Goal: Information Seeking & Learning: Learn about a topic

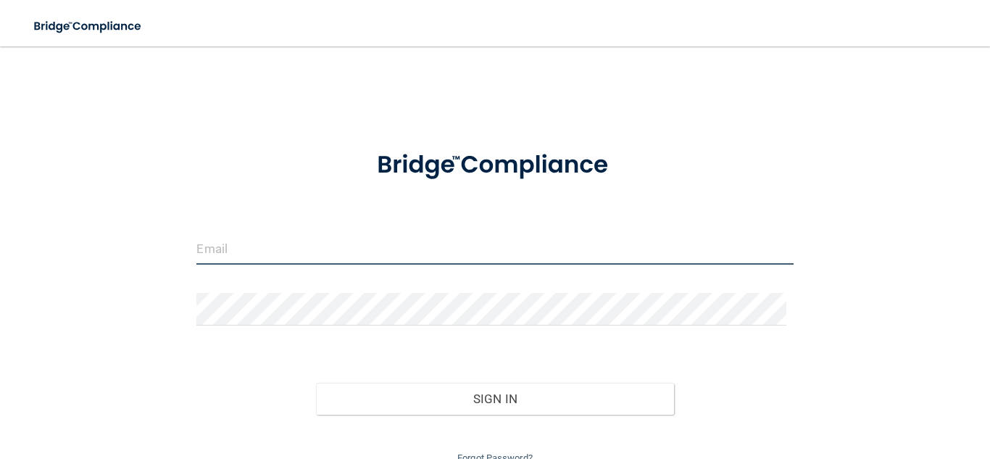
click at [430, 246] on input "email" at bounding box center [494, 248] width 596 height 33
type input "[EMAIL_ADDRESS][DOMAIN_NAME]"
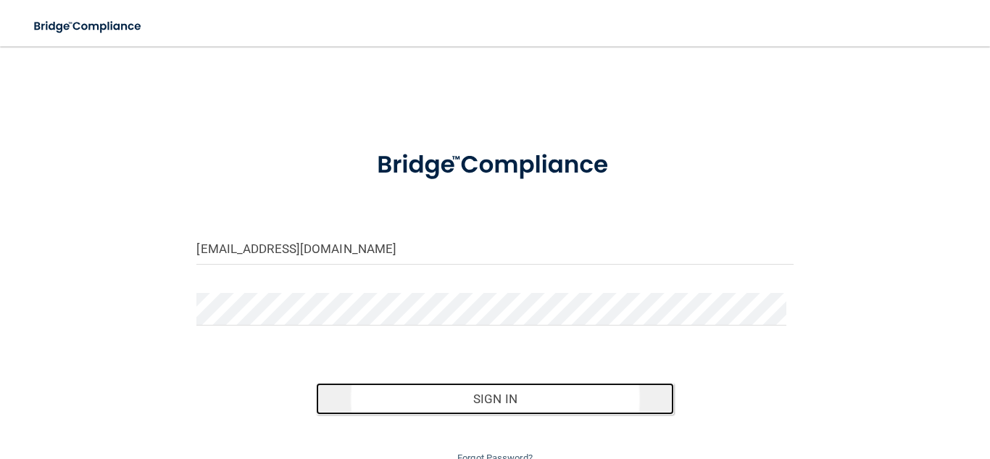
click at [472, 406] on button "Sign In" at bounding box center [495, 399] width 358 height 32
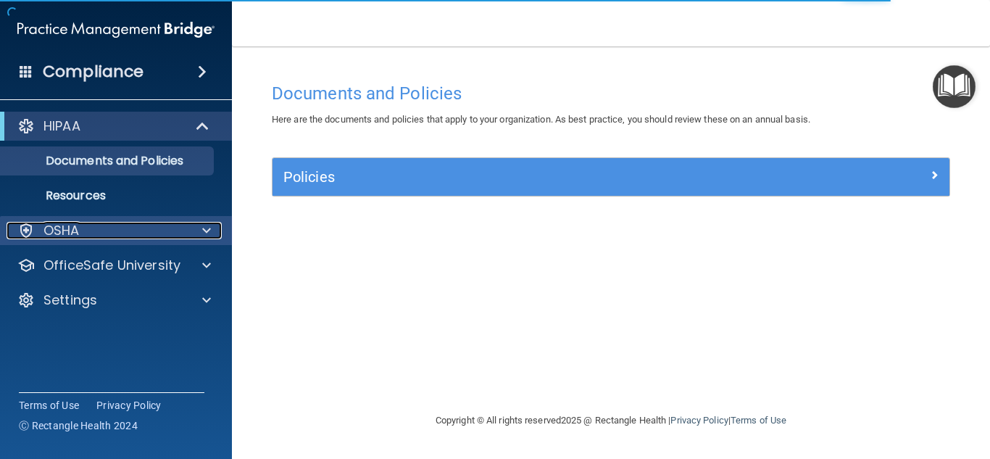
click at [191, 228] on div at bounding box center [204, 230] width 36 height 17
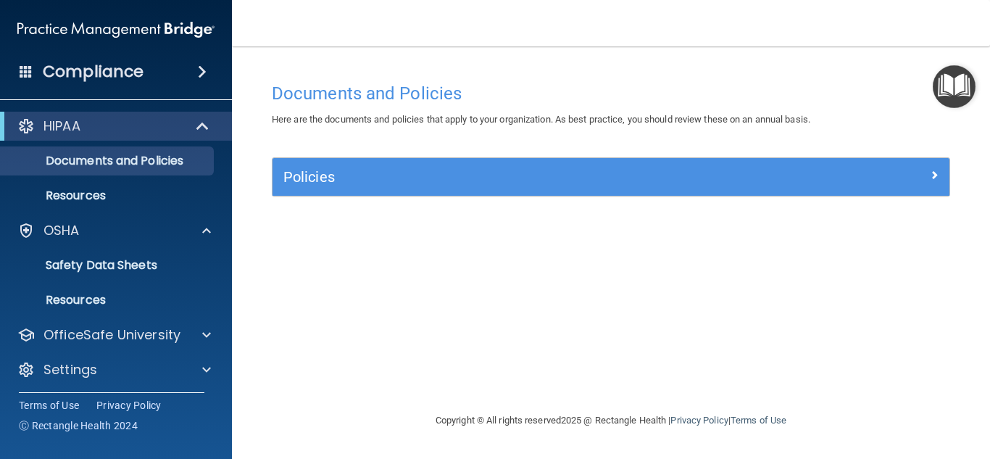
click at [198, 69] on span at bounding box center [202, 71] width 9 height 17
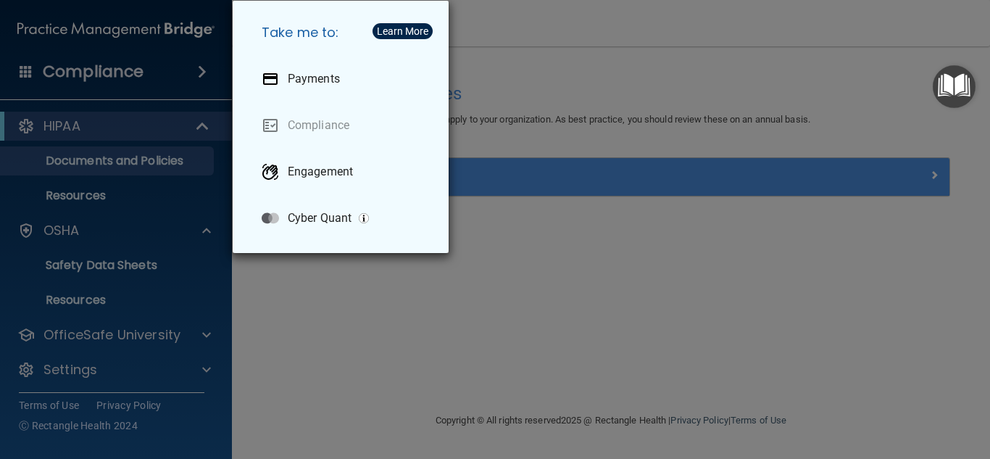
click at [123, 75] on div "Take me to: Payments Compliance Engagement Cyber Quant" at bounding box center [495, 229] width 990 height 459
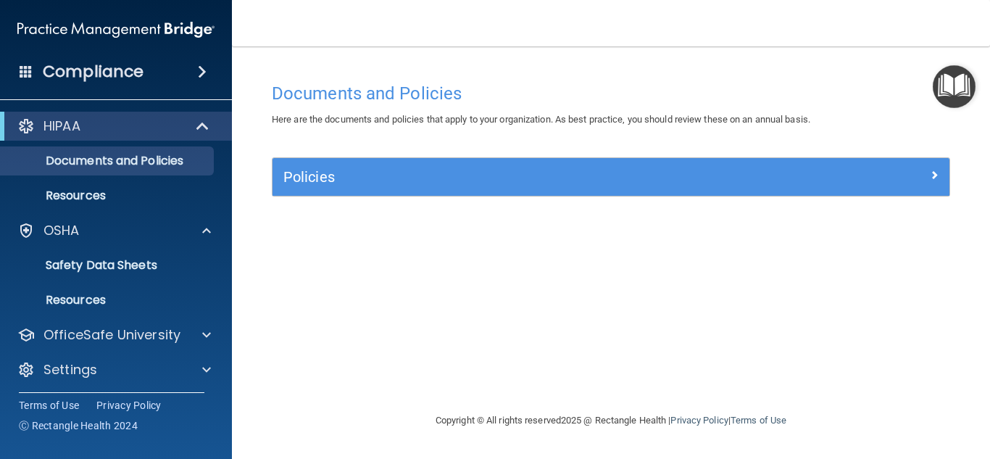
click at [125, 75] on h4 "Compliance" at bounding box center [93, 72] width 101 height 20
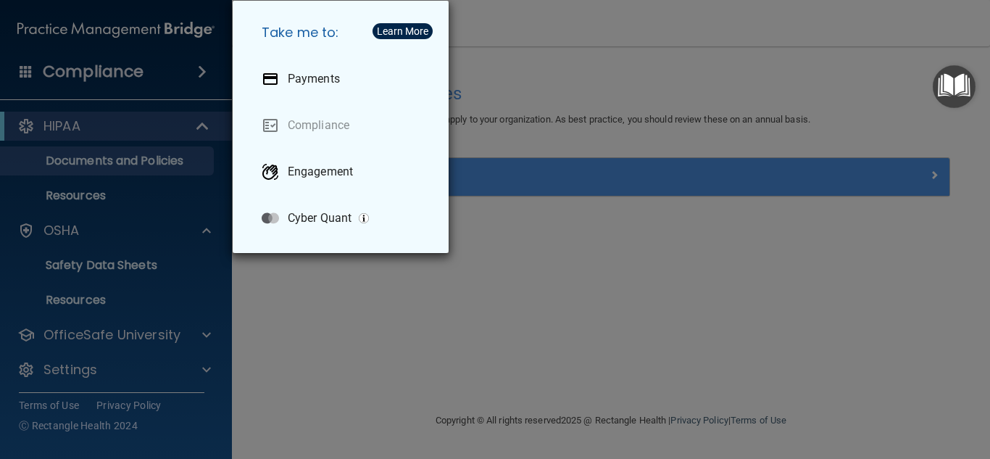
click at [125, 75] on div "Take me to: Payments Compliance Engagement Cyber Quant" at bounding box center [495, 229] width 990 height 459
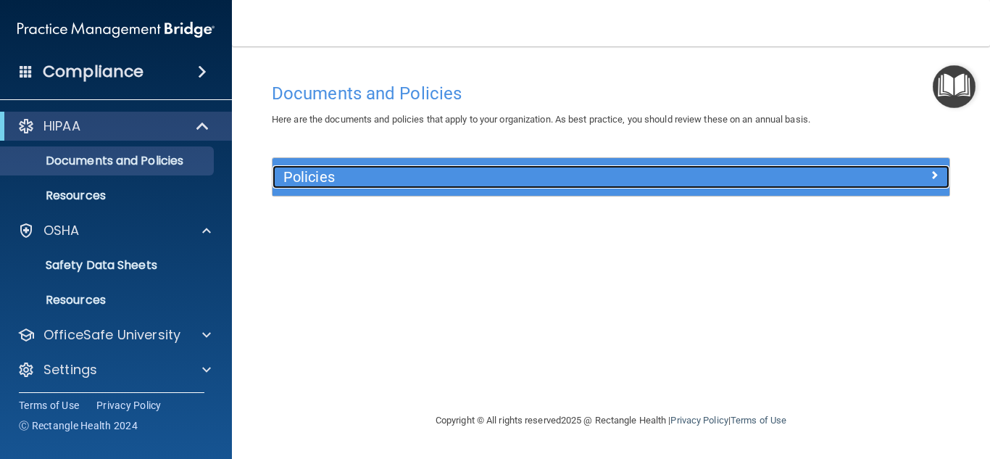
click at [933, 172] on span at bounding box center [934, 174] width 9 height 17
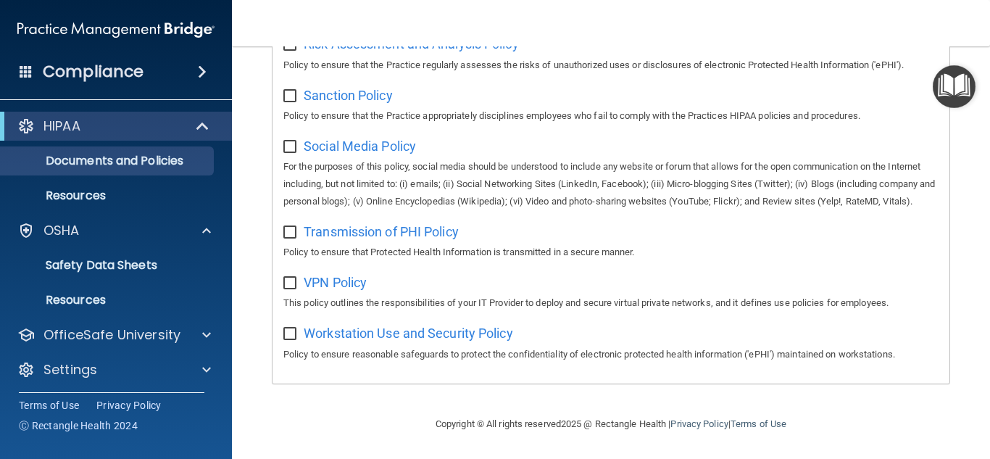
scroll to position [1133, 0]
click at [150, 161] on p "Documents and Policies" at bounding box center [108, 161] width 198 height 14
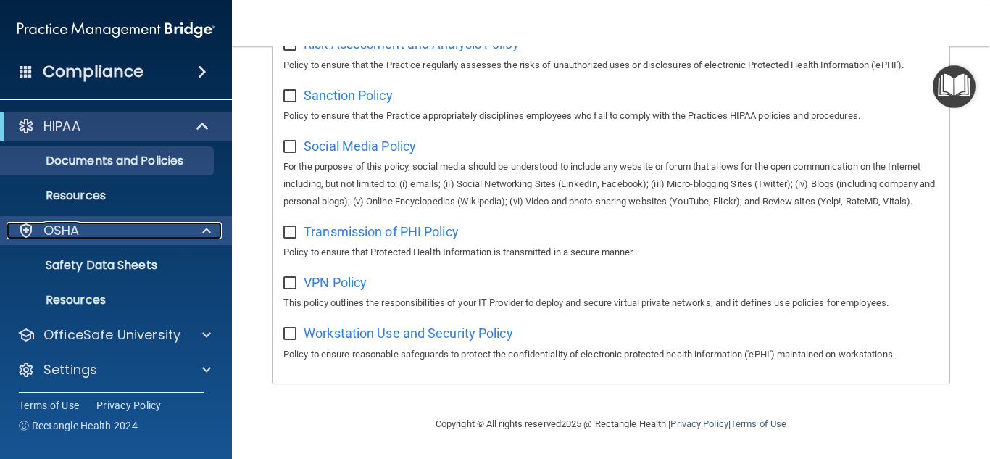
click at [203, 232] on span at bounding box center [206, 230] width 9 height 17
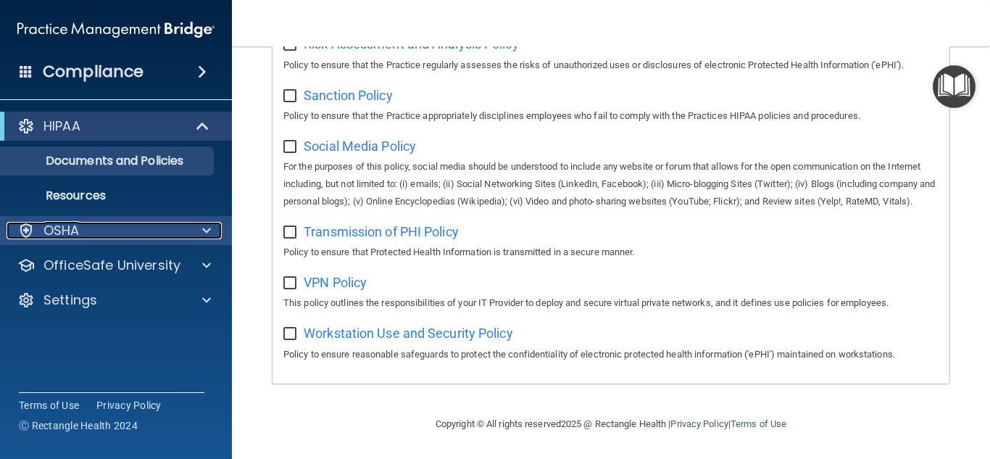
click at [203, 232] on span at bounding box center [206, 230] width 9 height 17
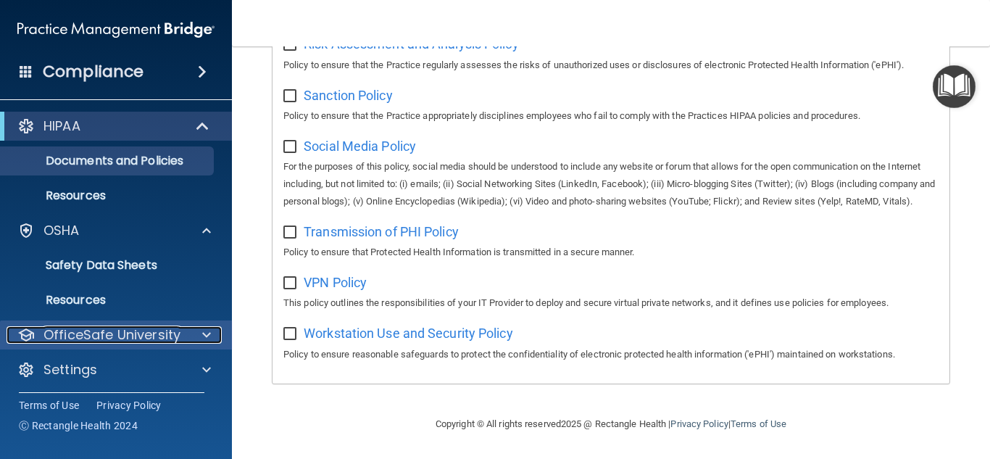
click at [212, 328] on div at bounding box center [204, 334] width 36 height 17
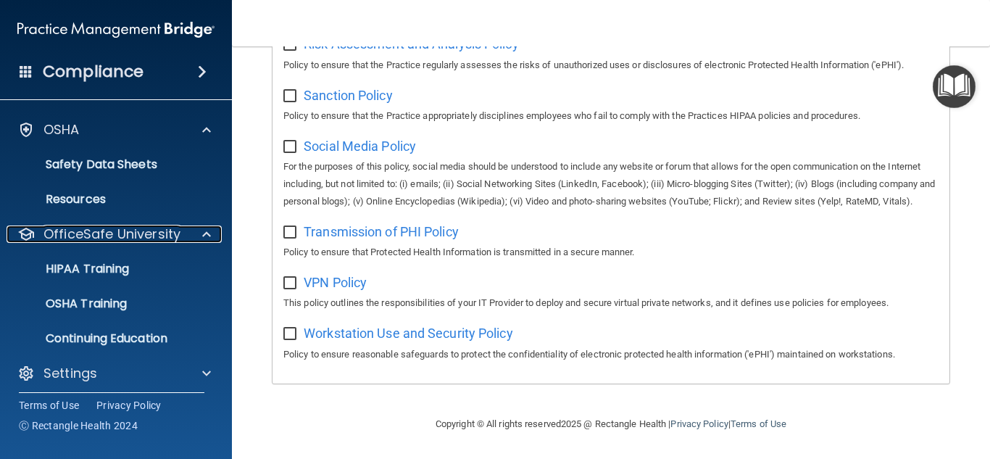
scroll to position [108, 0]
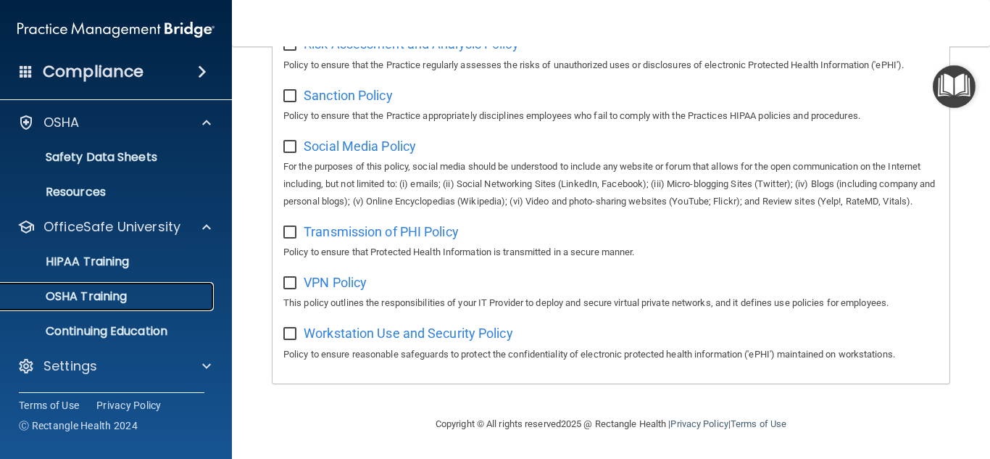
click at [105, 291] on p "OSHA Training" at bounding box center [67, 296] width 117 height 14
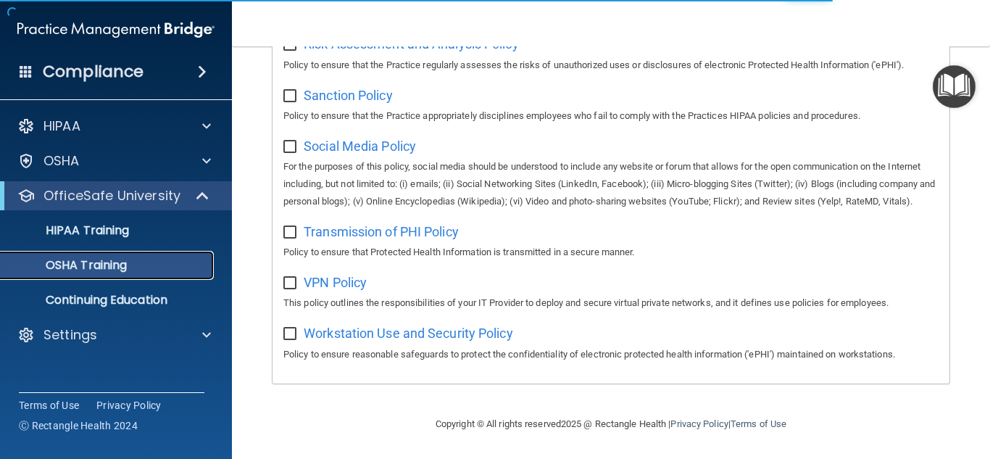
scroll to position [324, 0]
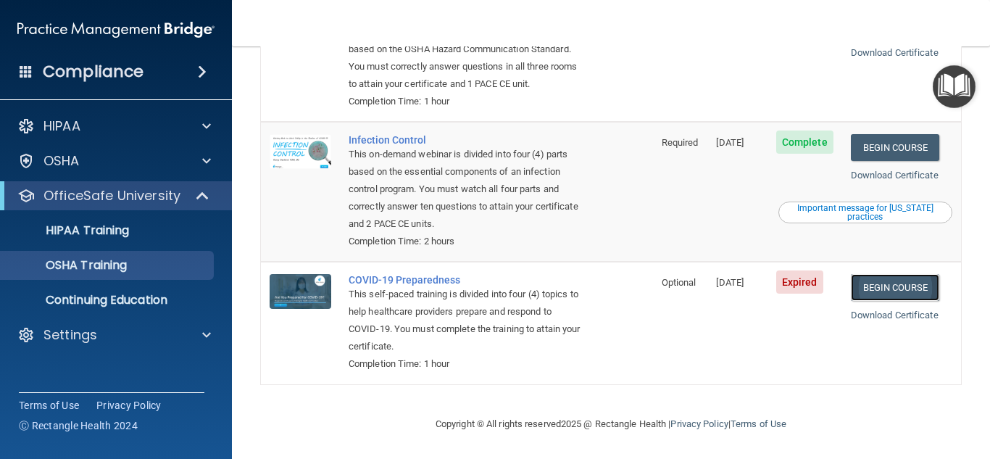
click at [901, 285] on link "Begin Course" at bounding box center [895, 287] width 88 height 27
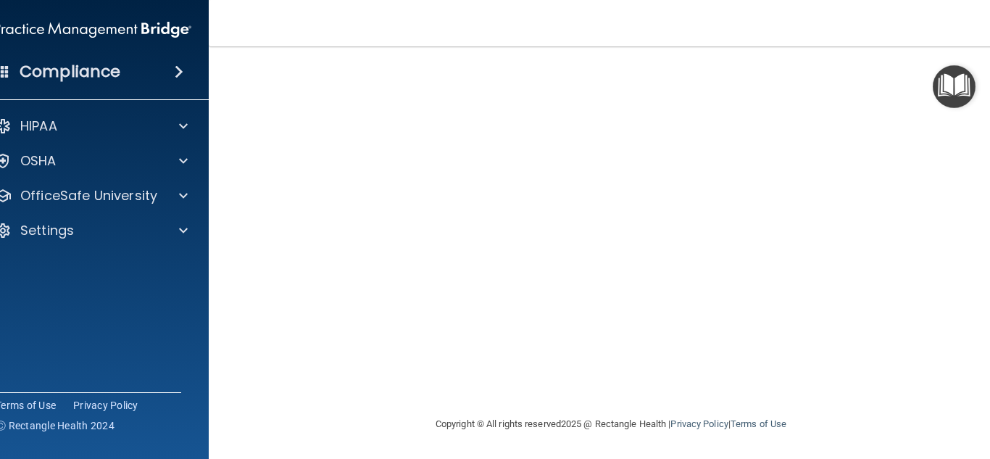
scroll to position [53, 0]
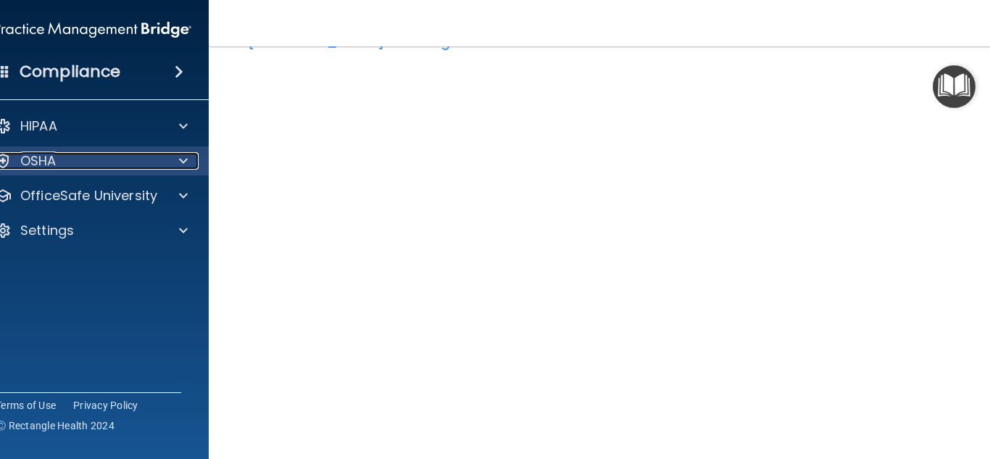
click at [72, 155] on div "OSHA" at bounding box center [73, 160] width 180 height 17
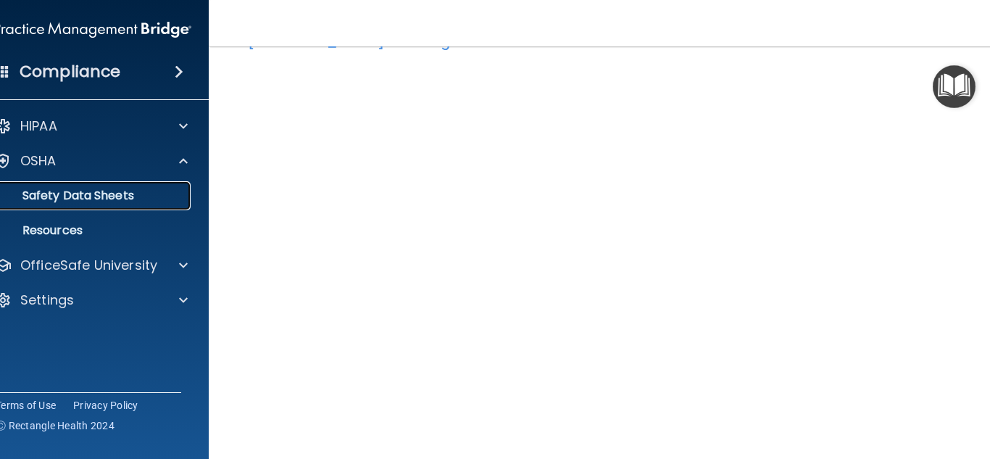
click at [87, 191] on p "Safety Data Sheets" at bounding box center [85, 195] width 198 height 14
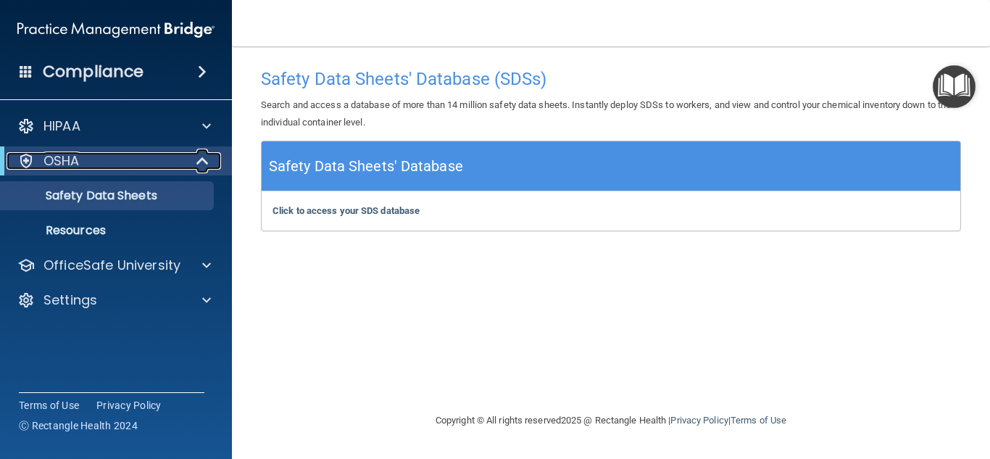
click at [69, 154] on p "OSHA" at bounding box center [61, 160] width 36 height 17
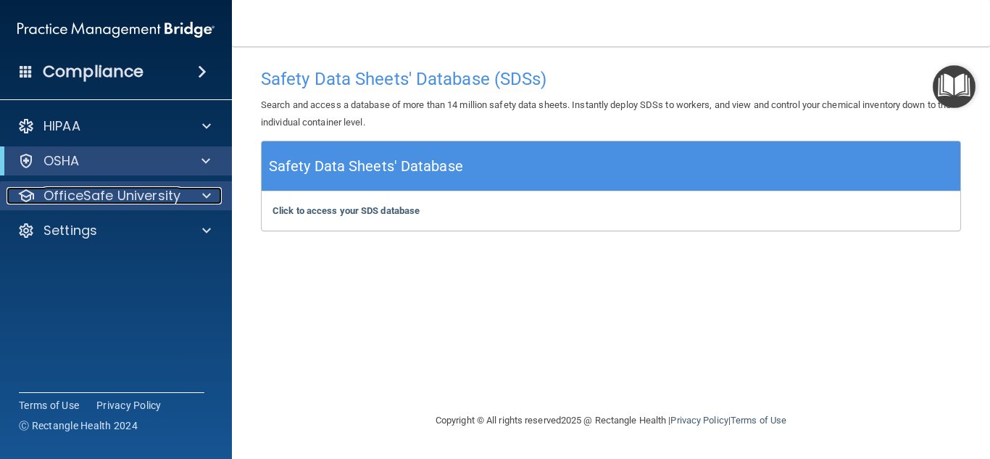
click at [83, 199] on p "OfficeSafe University" at bounding box center [111, 195] width 137 height 17
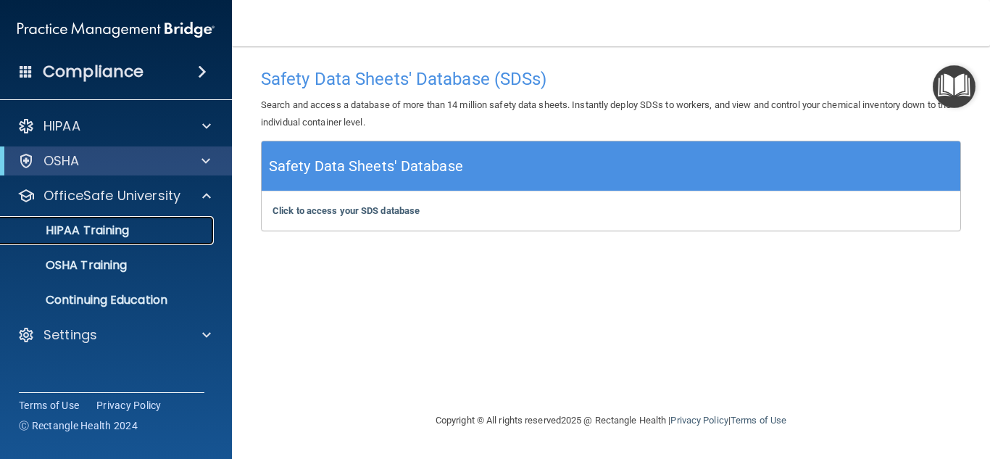
click at [83, 233] on p "HIPAA Training" at bounding box center [69, 230] width 120 height 14
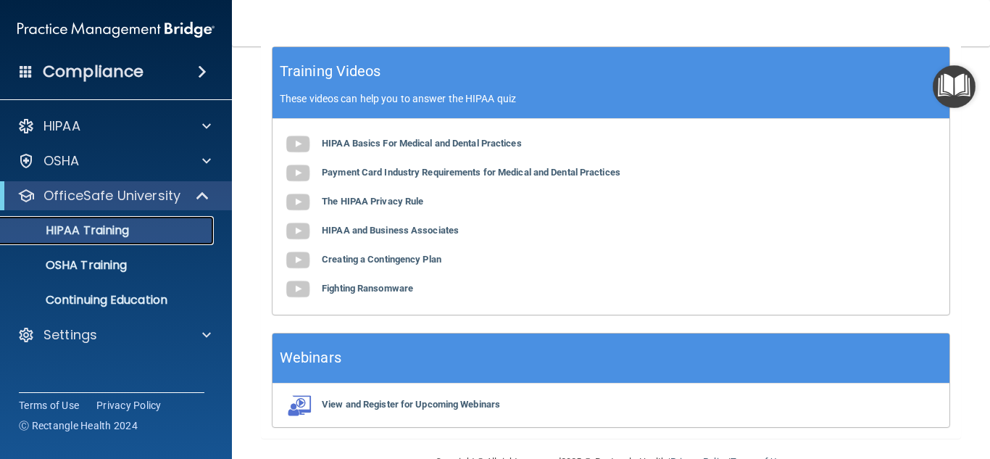
scroll to position [685, 0]
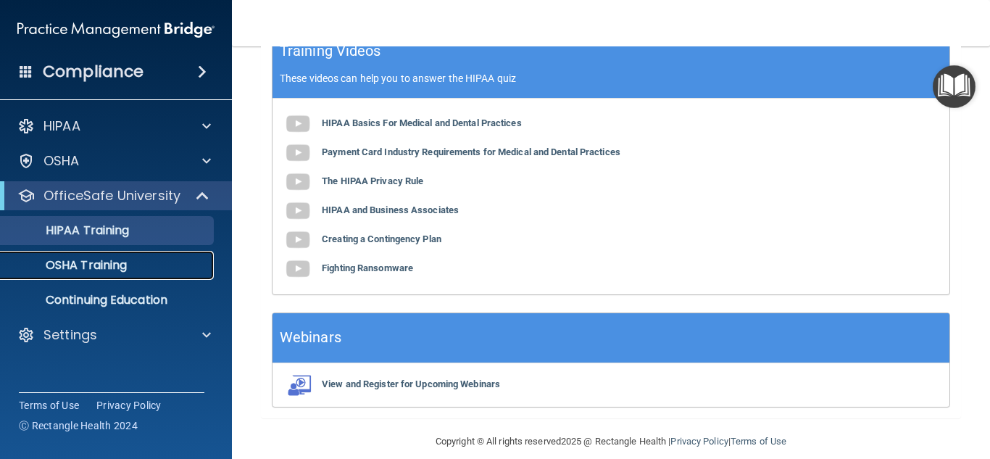
click at [114, 262] on p "OSHA Training" at bounding box center [67, 265] width 117 height 14
